Goal: Navigation & Orientation: Understand site structure

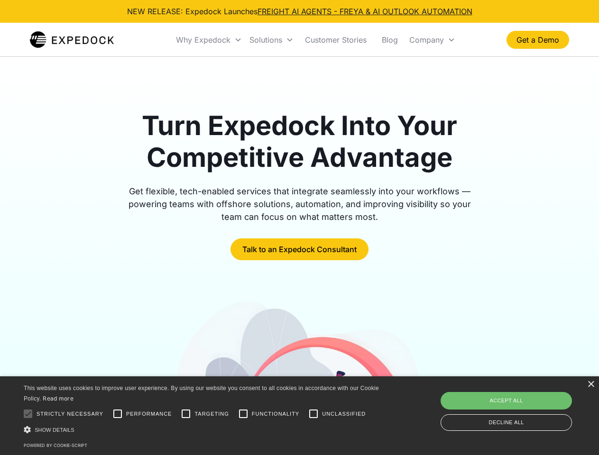
click at [209, 40] on div "Why Expedock" at bounding box center [203, 39] width 55 height 9
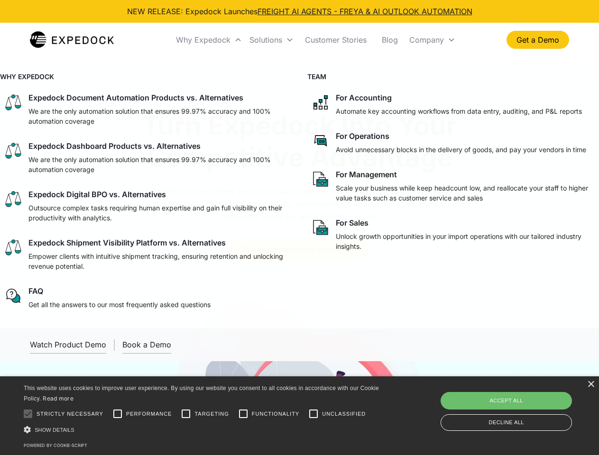
click at [271, 40] on div "Solutions" at bounding box center [266, 39] width 33 height 9
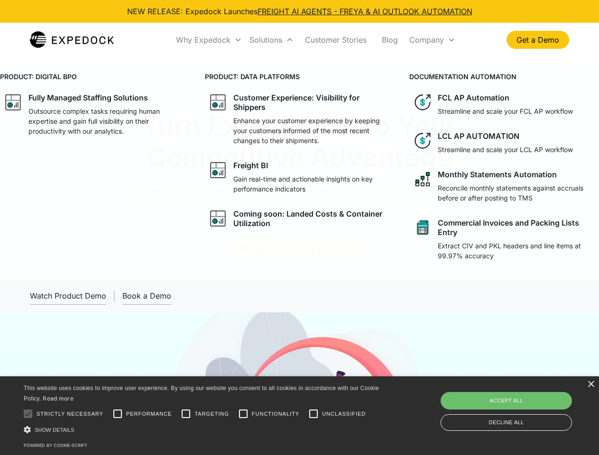
click at [432, 40] on div "Company" at bounding box center [426, 39] width 35 height 9
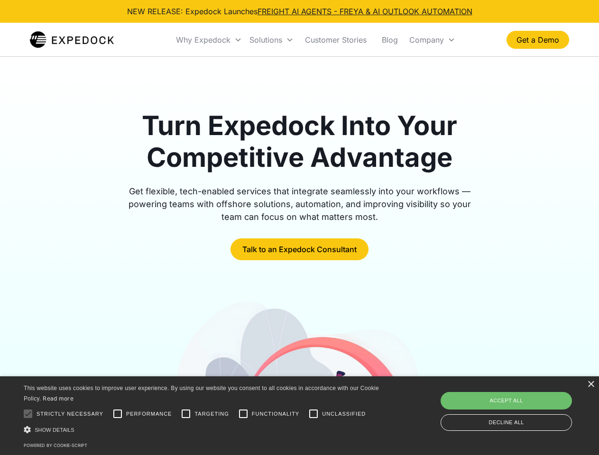
click at [28, 414] on div at bounding box center [28, 414] width 19 height 19
click at [118, 414] on input "Performance" at bounding box center [117, 414] width 19 height 19
checkbox input "true"
click at [186, 414] on input "Targeting" at bounding box center [185, 414] width 19 height 19
checkbox input "true"
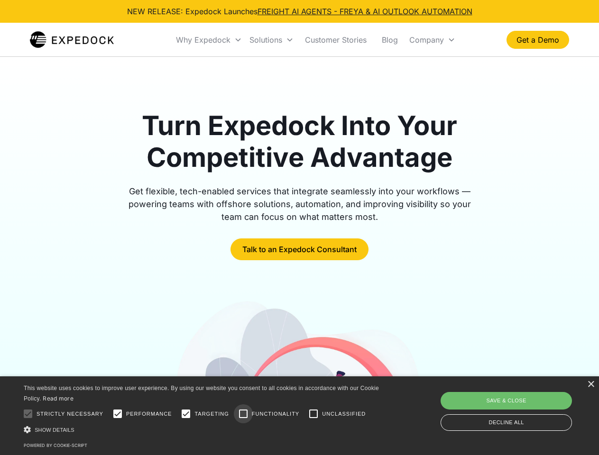
click at [243, 414] on input "Functionality" at bounding box center [243, 414] width 19 height 19
checkbox input "true"
click at [314, 414] on input "Unclassified" at bounding box center [313, 414] width 19 height 19
checkbox input "true"
click at [203, 430] on div "Show details Hide details" at bounding box center [203, 430] width 359 height 10
